Goal: Task Accomplishment & Management: Complete application form

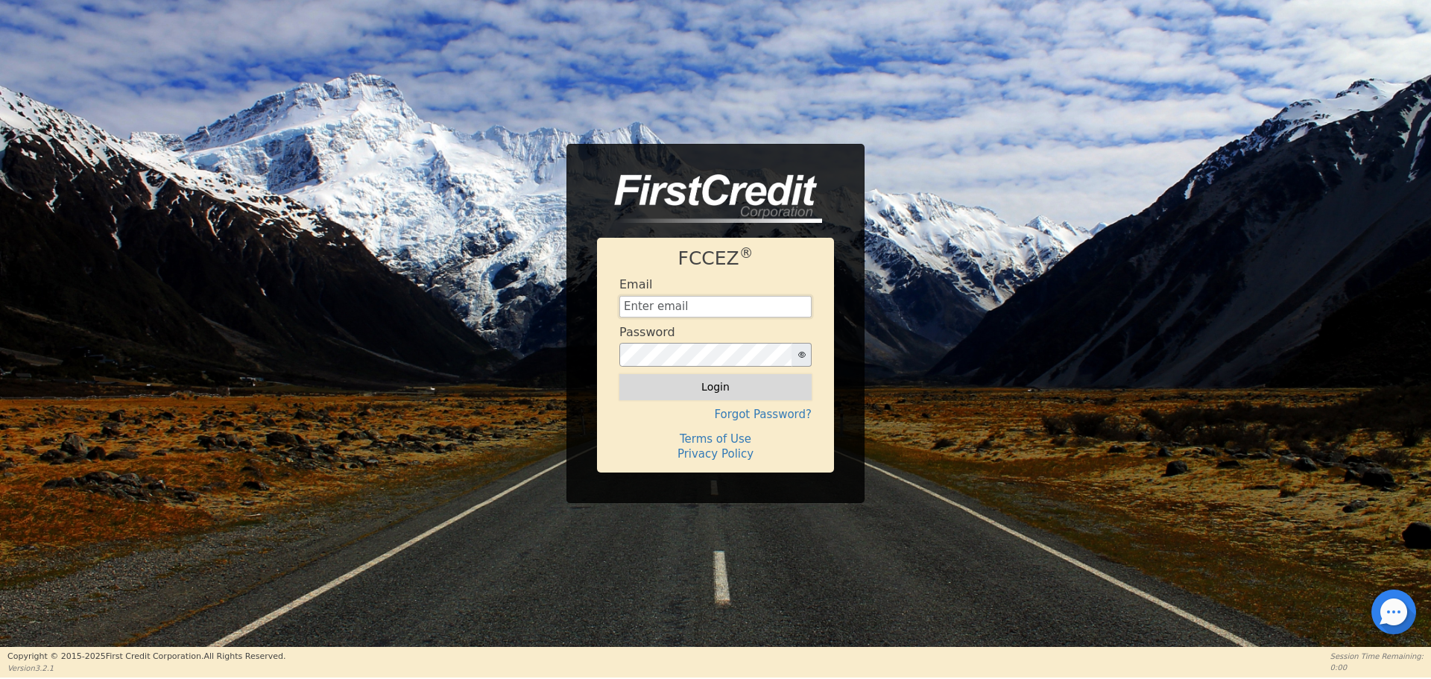
type input "[EMAIL_ADDRESS][DOMAIN_NAME]"
click at [706, 394] on button "Login" at bounding box center [715, 386] width 192 height 25
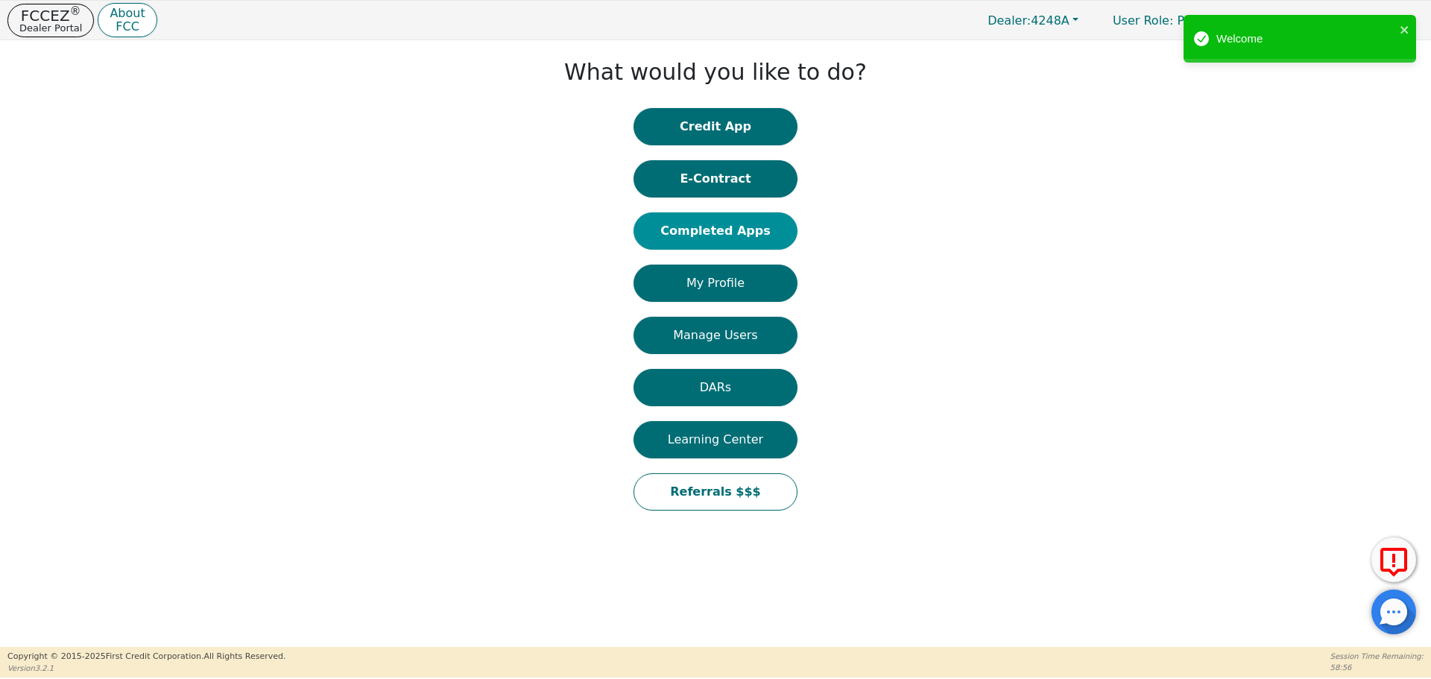
click at [743, 227] on button "Completed Apps" at bounding box center [715, 230] width 164 height 37
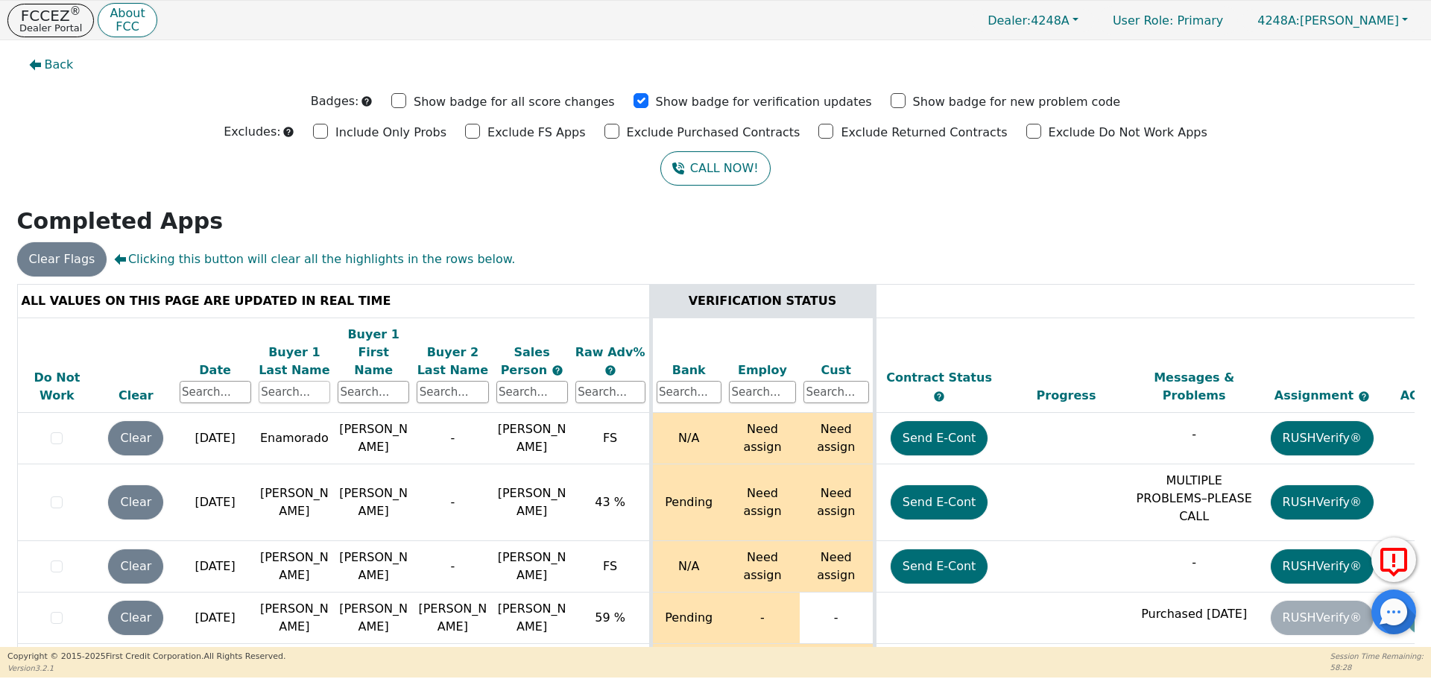
click at [297, 381] on input "text" at bounding box center [295, 392] width 72 height 22
type input "[PERSON_NAME]"
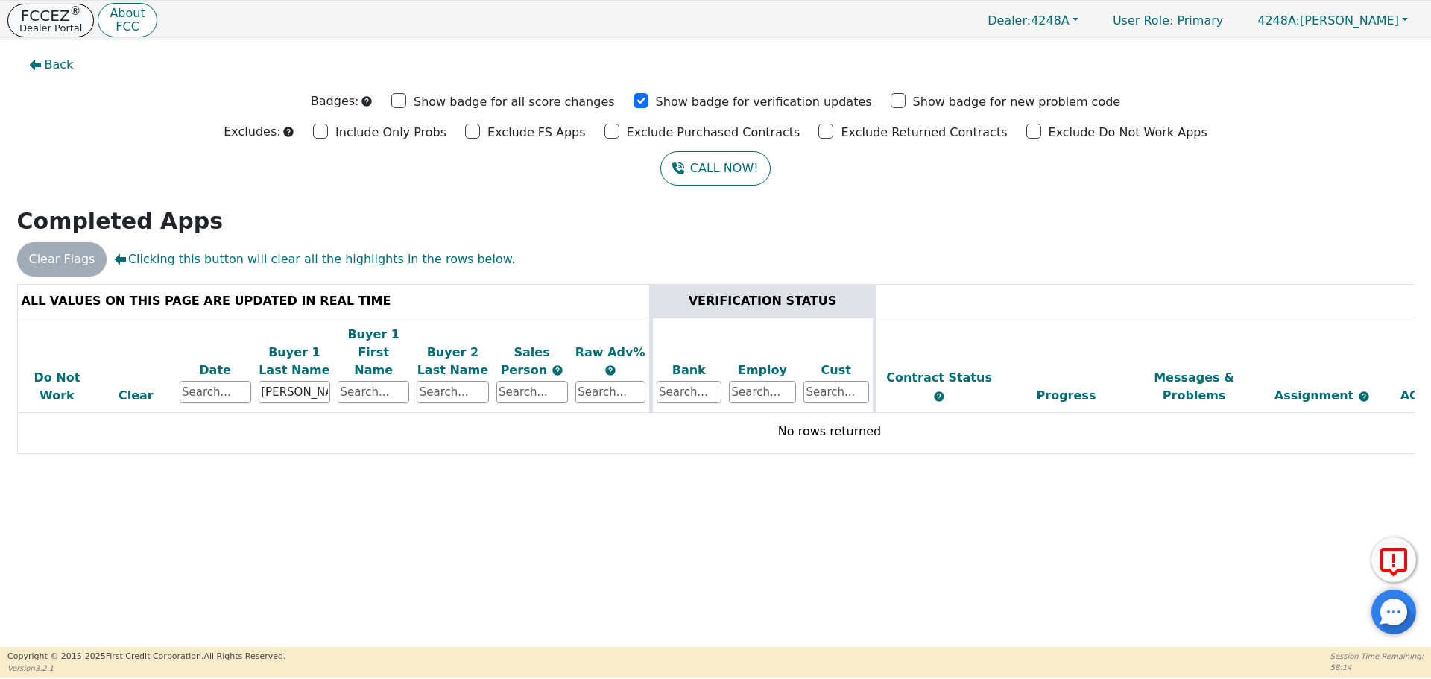
click at [54, 16] on p "FCCEZ ®" at bounding box center [50, 15] width 63 height 15
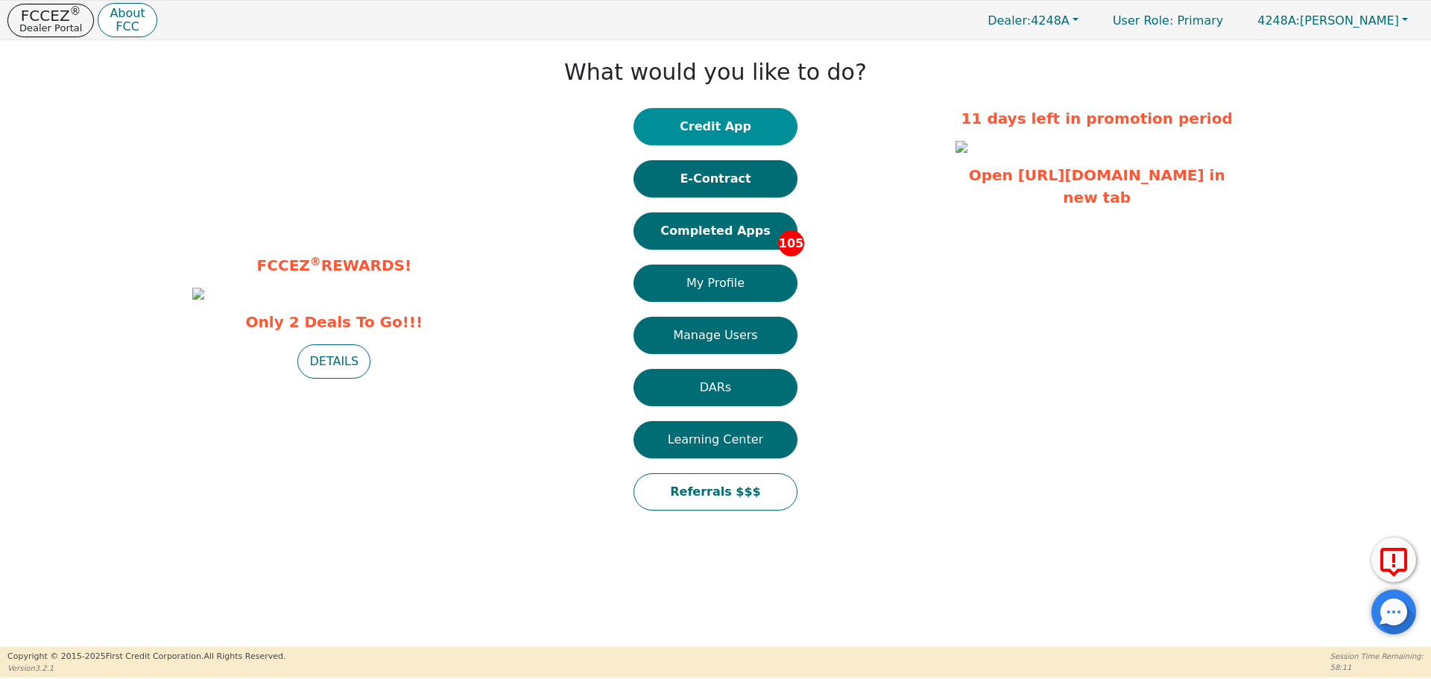
click at [713, 122] on button "Credit App" at bounding box center [715, 126] width 164 height 37
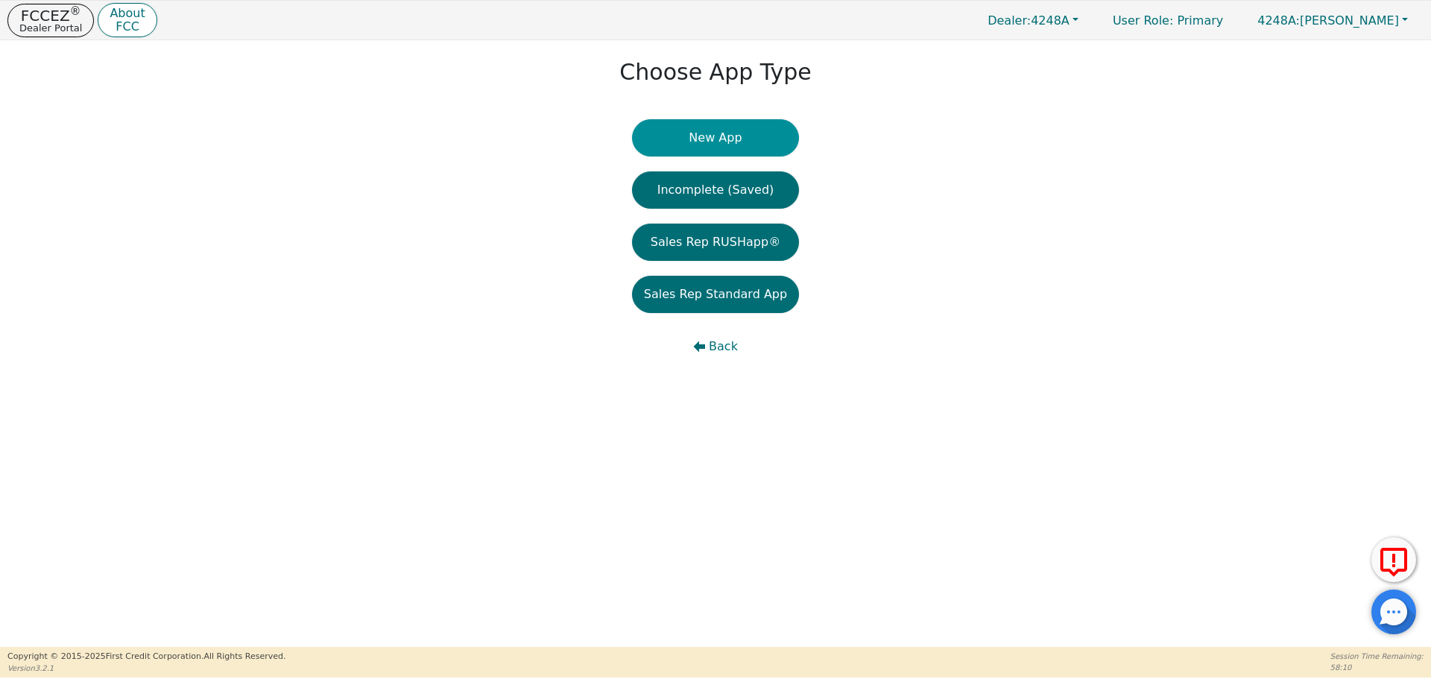
click at [718, 129] on button "New App" at bounding box center [715, 137] width 167 height 37
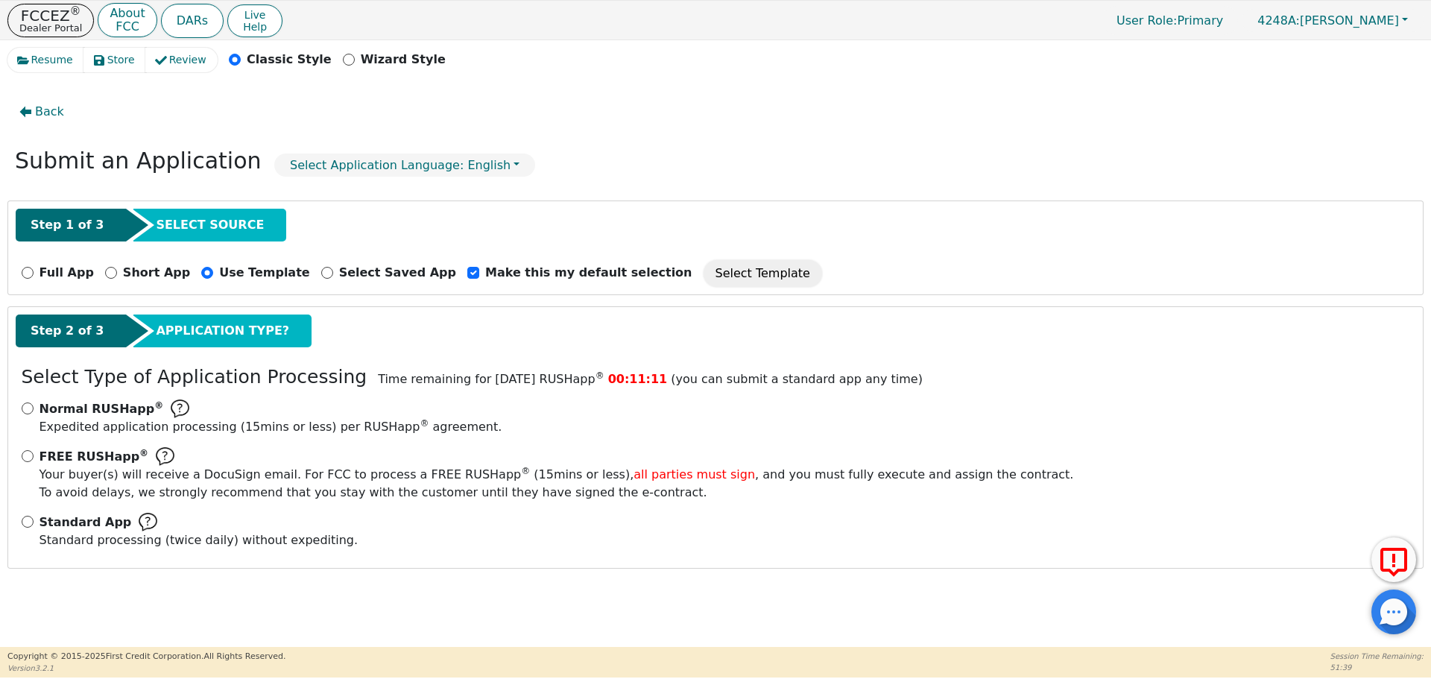
click at [718, 129] on div "Back Submit an Application Select Application Language: English Step 1 of 3 SEL…" at bounding box center [715, 360] width 1416 height 560
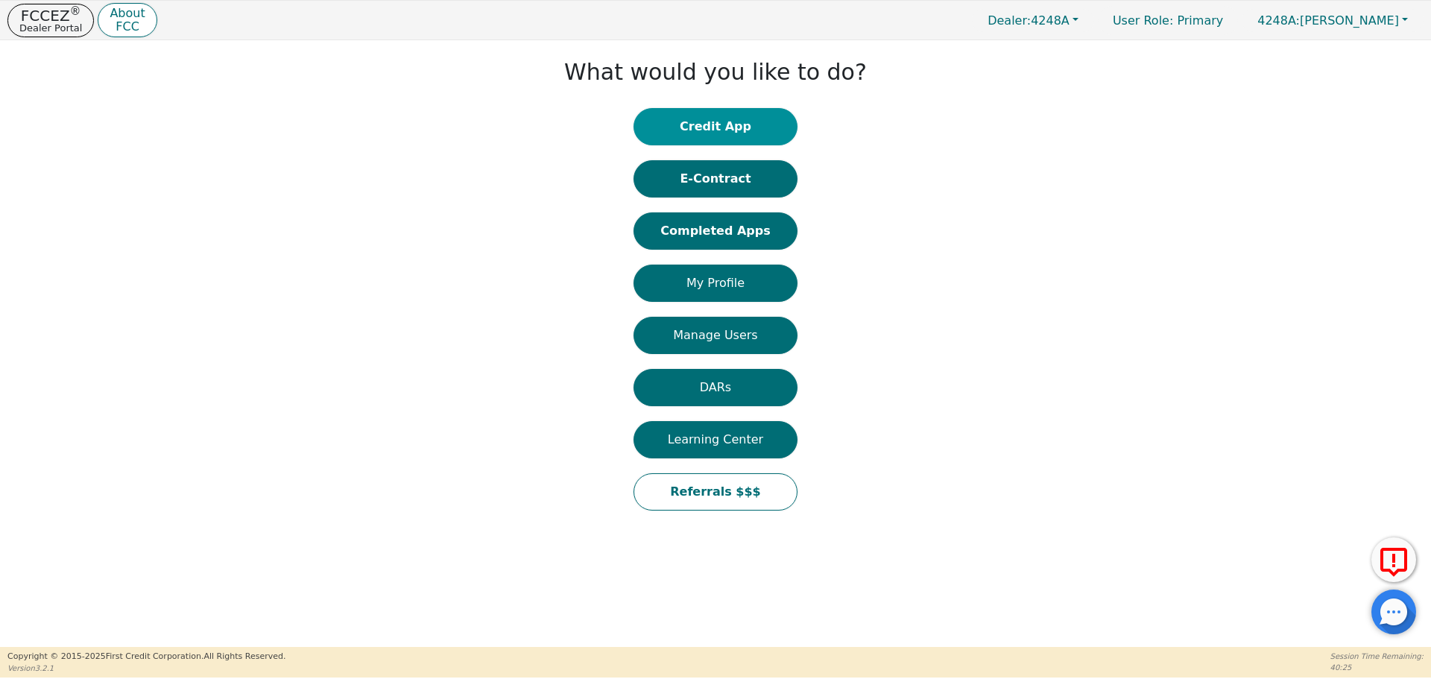
click at [744, 121] on button "Credit App" at bounding box center [715, 126] width 164 height 37
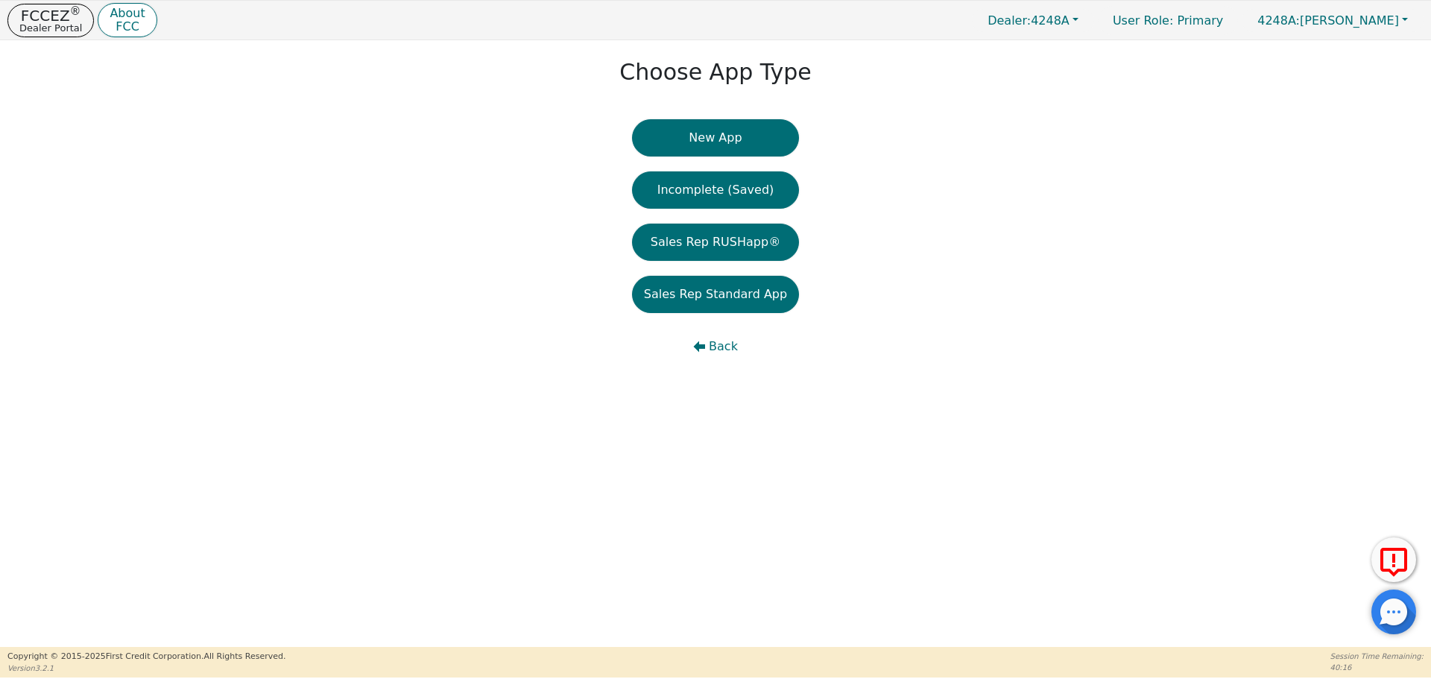
click at [744, 121] on button "New App" at bounding box center [715, 137] width 167 height 37
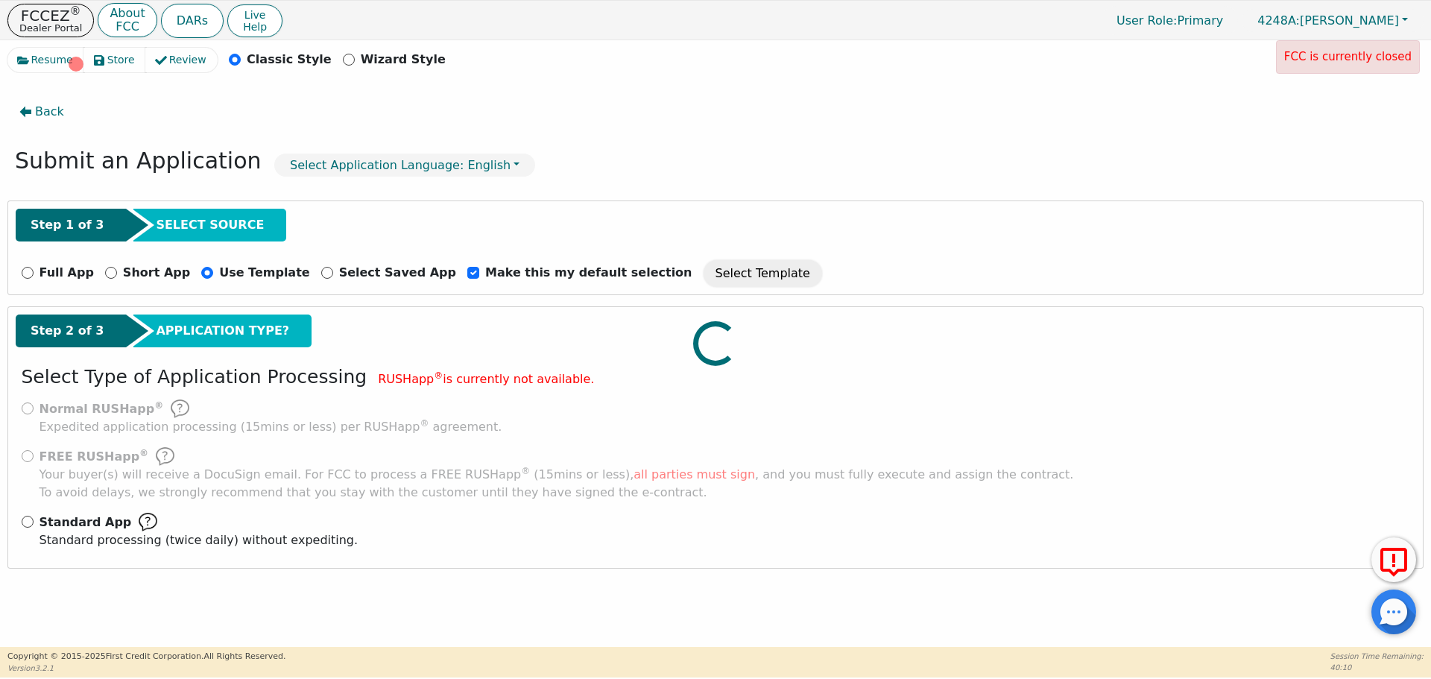
click at [27, 48] on div at bounding box center [715, 48] width 1416 height 0
click at [28, 525] on input "Standard App Standard processing (twice daily) without expediting." at bounding box center [28, 522] width 12 height 12
radio input "true"
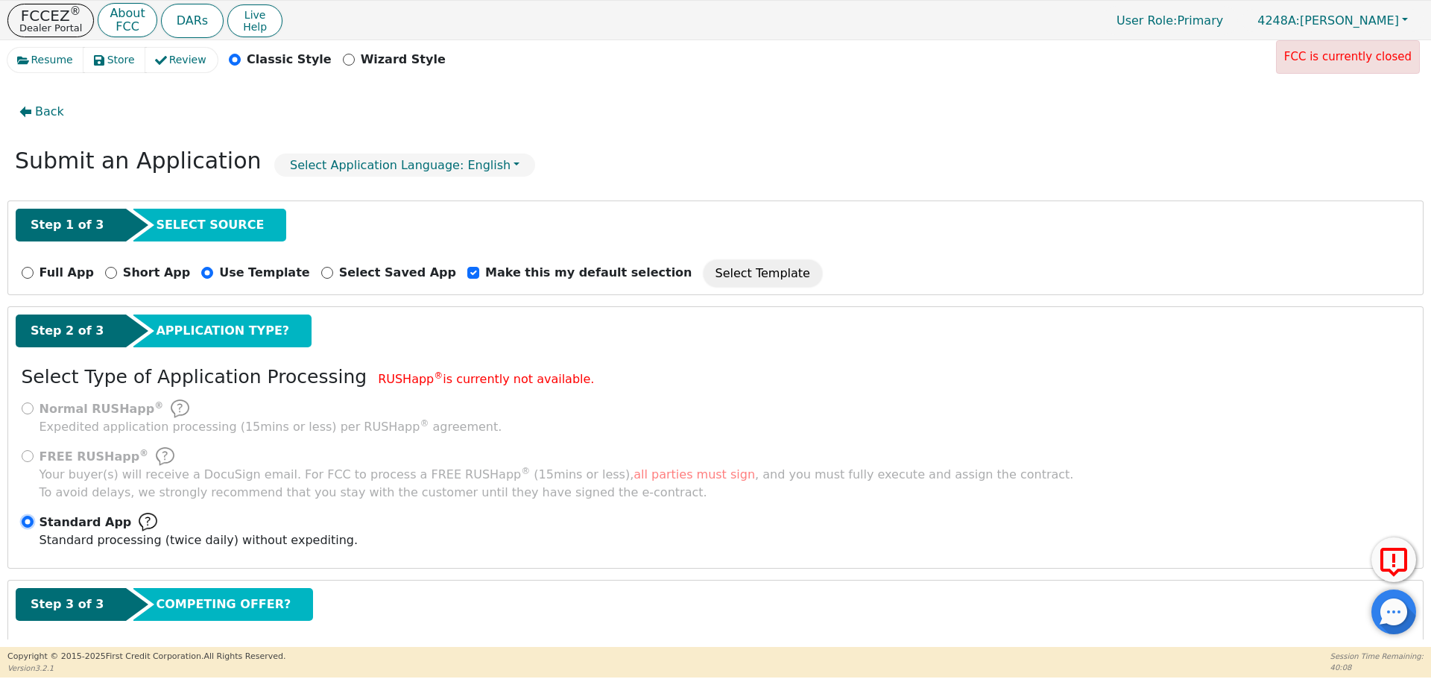
scroll to position [75, 0]
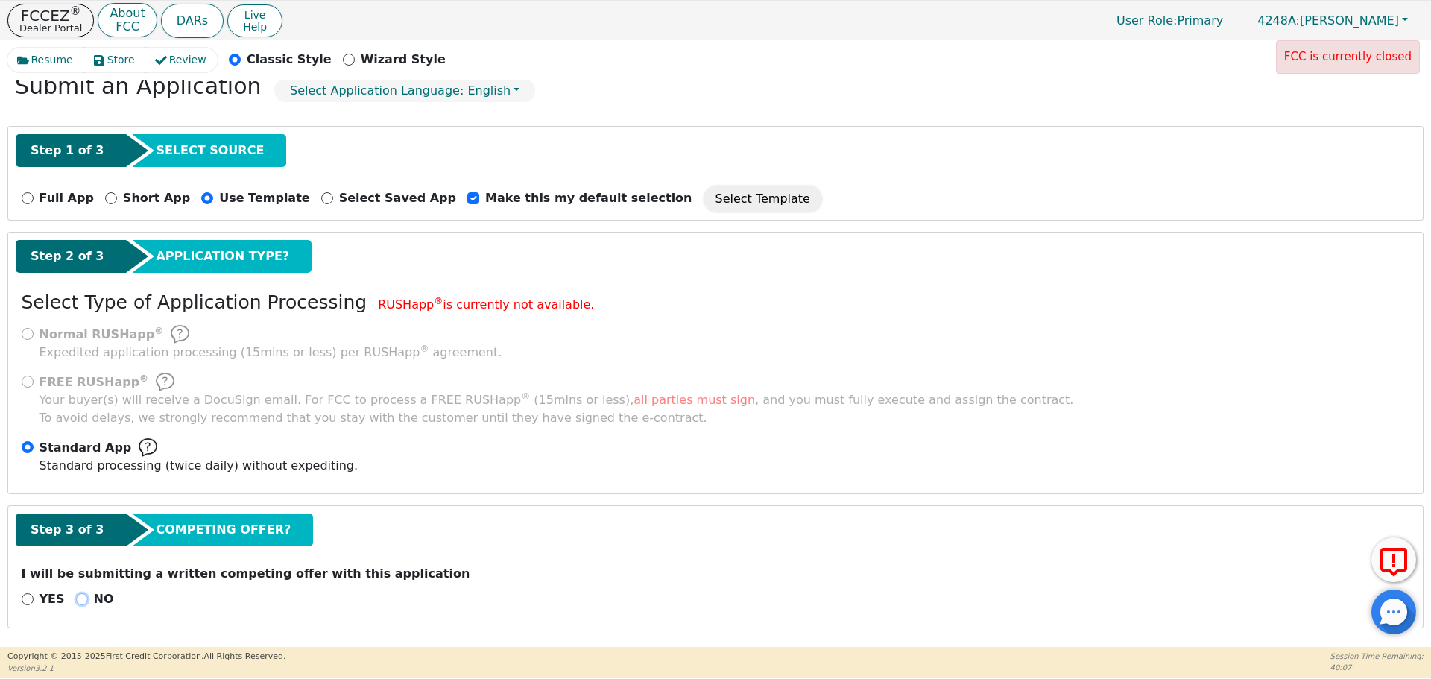
click at [78, 602] on input "NO" at bounding box center [82, 599] width 12 height 12
radio input "true"
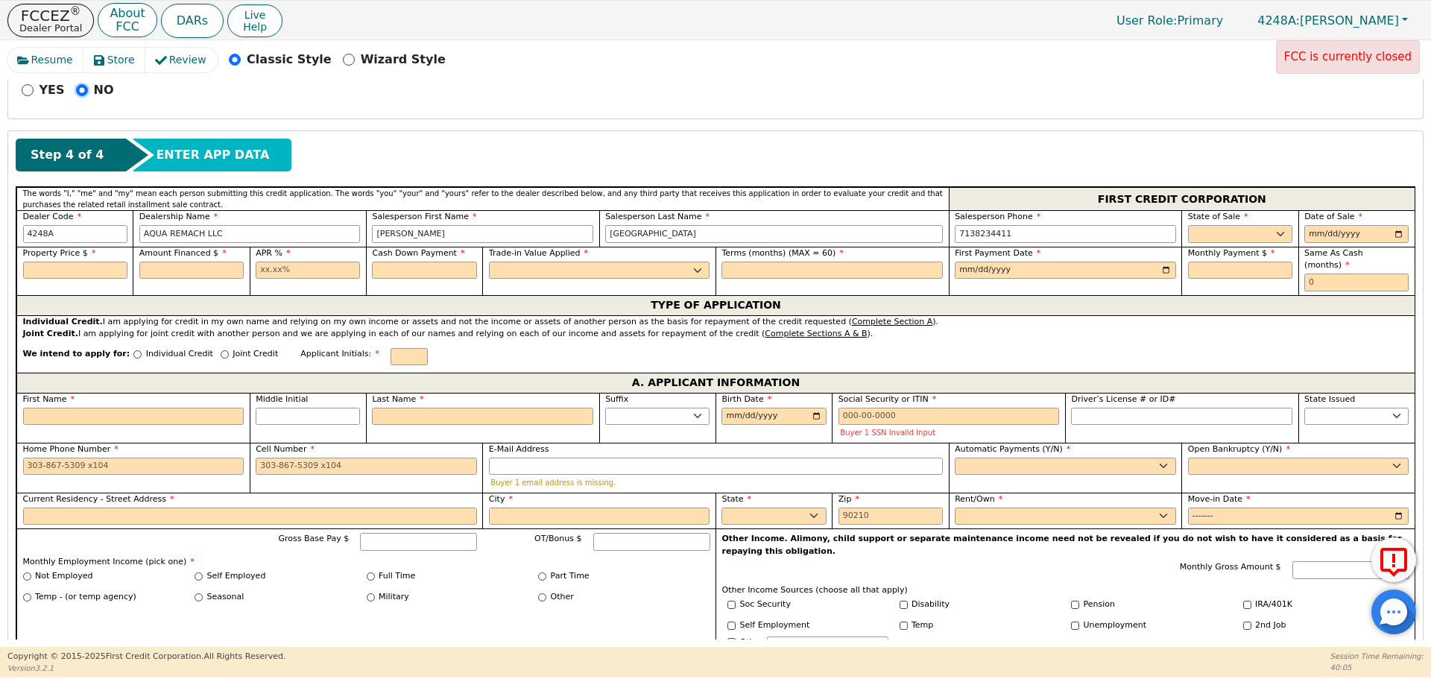
scroll to position [586, 0]
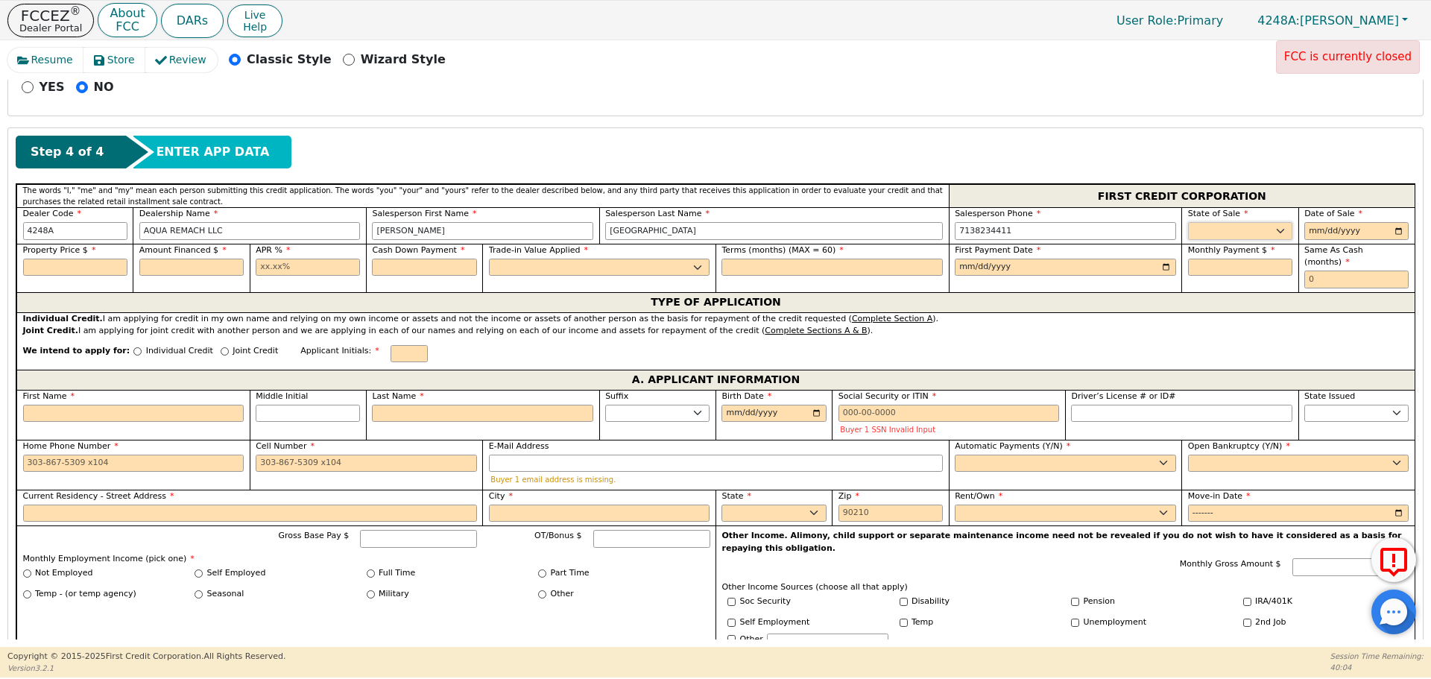
click at [1206, 229] on select "AK AL AR AZ CA CO CT DC DE FL GA HI IA ID IL IN KS KY LA MA MD ME MI MN MO MS M…" at bounding box center [1240, 231] width 104 height 18
select select "TX"
click at [1188, 222] on select "AK AL AR AZ CA CO CT DC DE FL GA HI IA ID IL IN KS KY LA MA MD ME MI MN MO MS M…" at bounding box center [1240, 231] width 104 height 18
type input "0002-08-21"
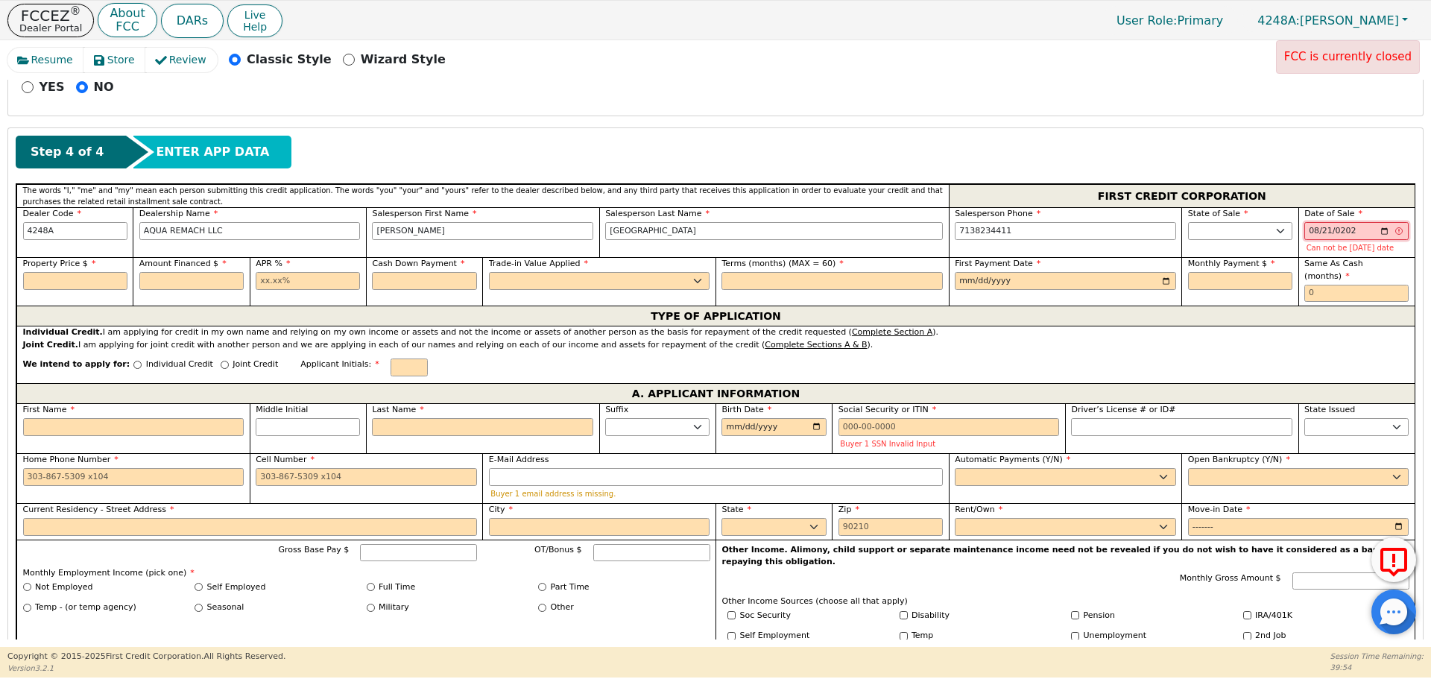
click at [1338, 230] on input "0202-08-21" at bounding box center [1356, 231] width 104 height 18
type input "[DATE]"
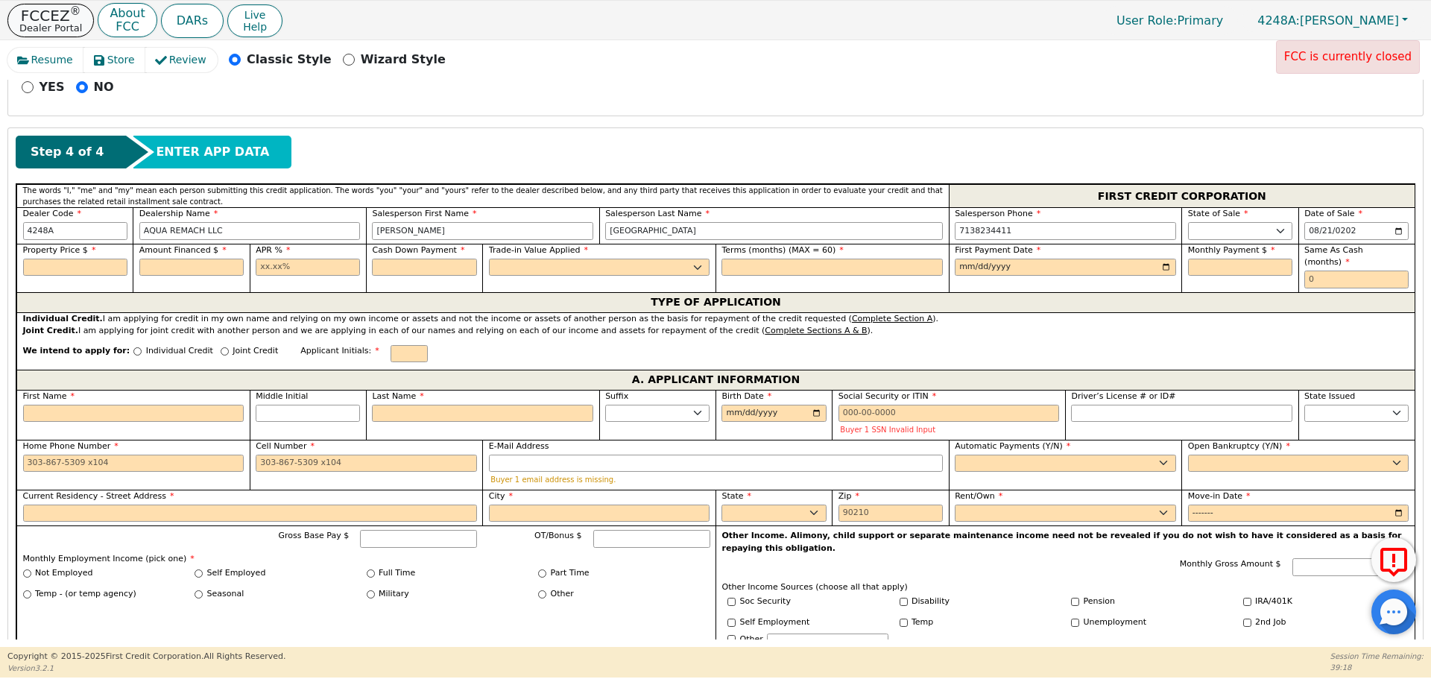
click at [49, 8] on p "FCCEZ ®" at bounding box center [50, 15] width 63 height 15
